Goal: Information Seeking & Learning: Learn about a topic

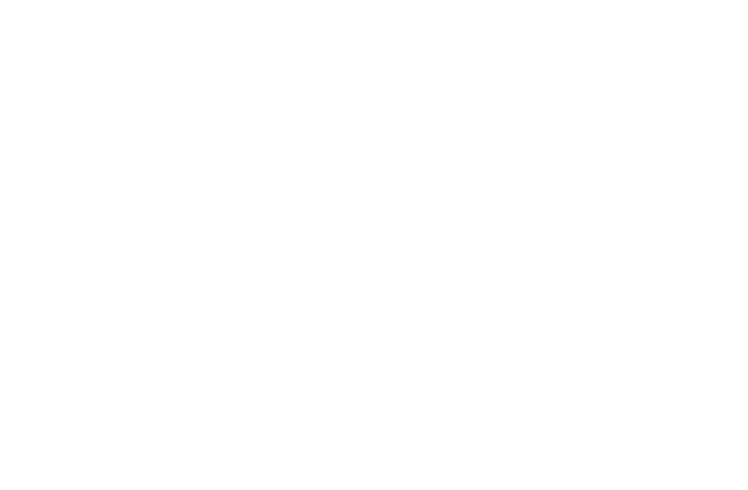
scroll to position [754, 0]
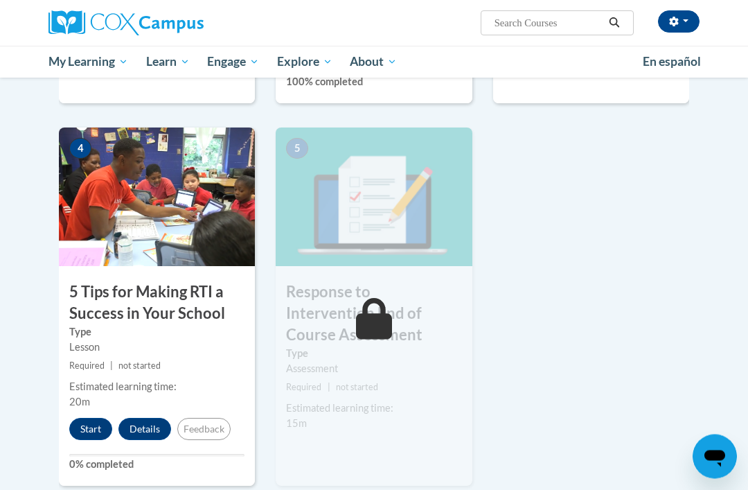
click at [78, 418] on button "Start" at bounding box center [90, 429] width 43 height 22
